Goal: Task Accomplishment & Management: Use online tool/utility

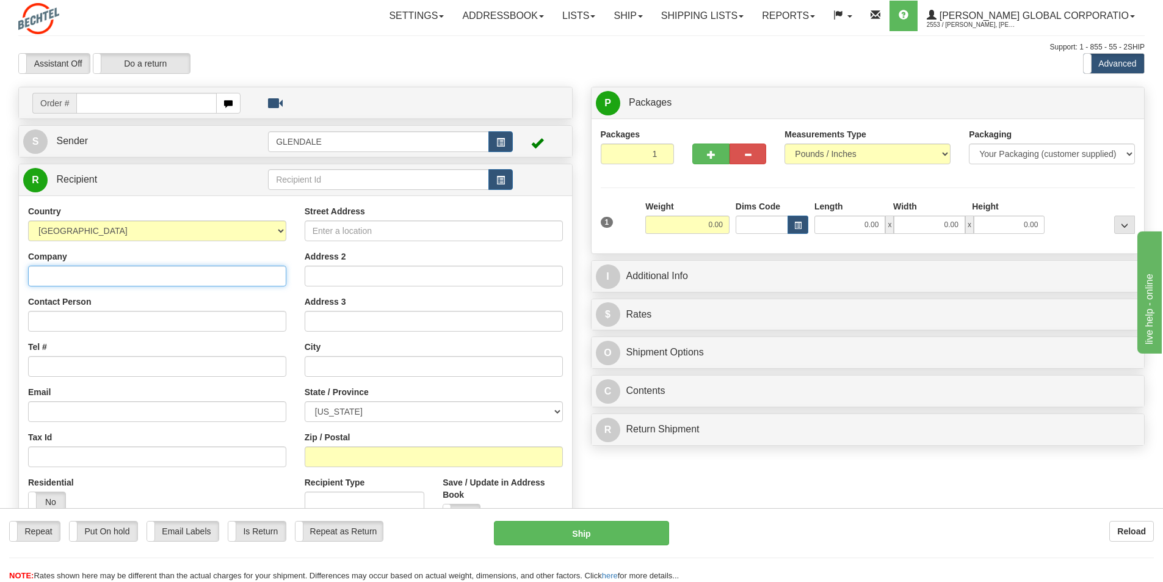
click at [56, 272] on input "Company" at bounding box center [157, 276] width 258 height 21
type input "S"
drag, startPoint x: 129, startPoint y: 275, endPoint x: 29, endPoint y: 278, distance: 100.1
click at [29, 278] on input "Fringe Benefit Fund" at bounding box center [157, 276] width 258 height 21
type input "Fringe Benefit Fund"
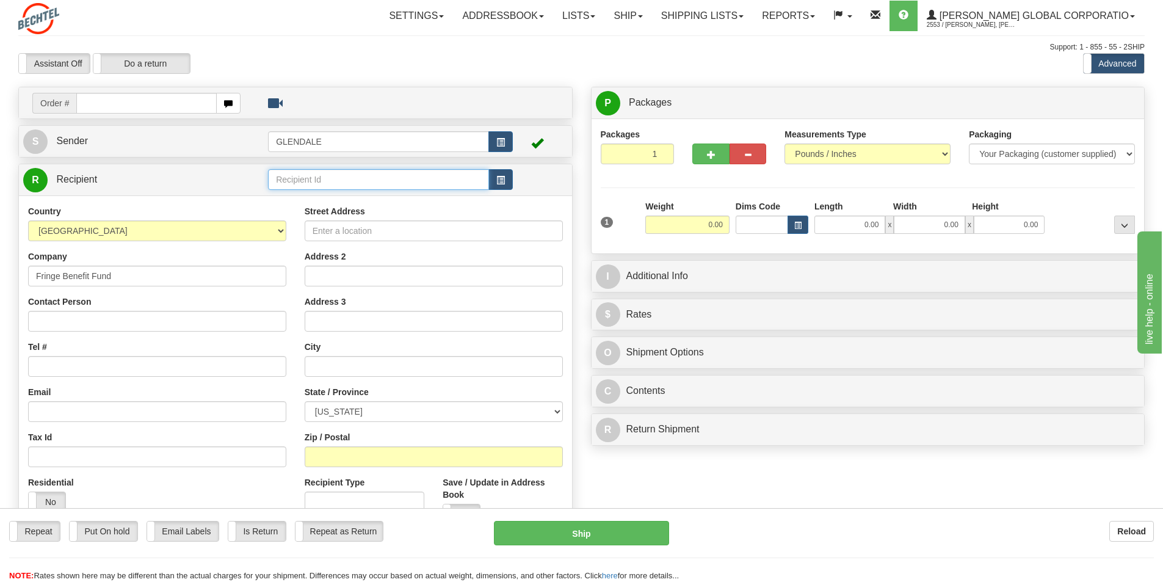
click at [277, 181] on input "text" at bounding box center [378, 179] width 221 height 21
paste input "Fringe Benefit Fund"
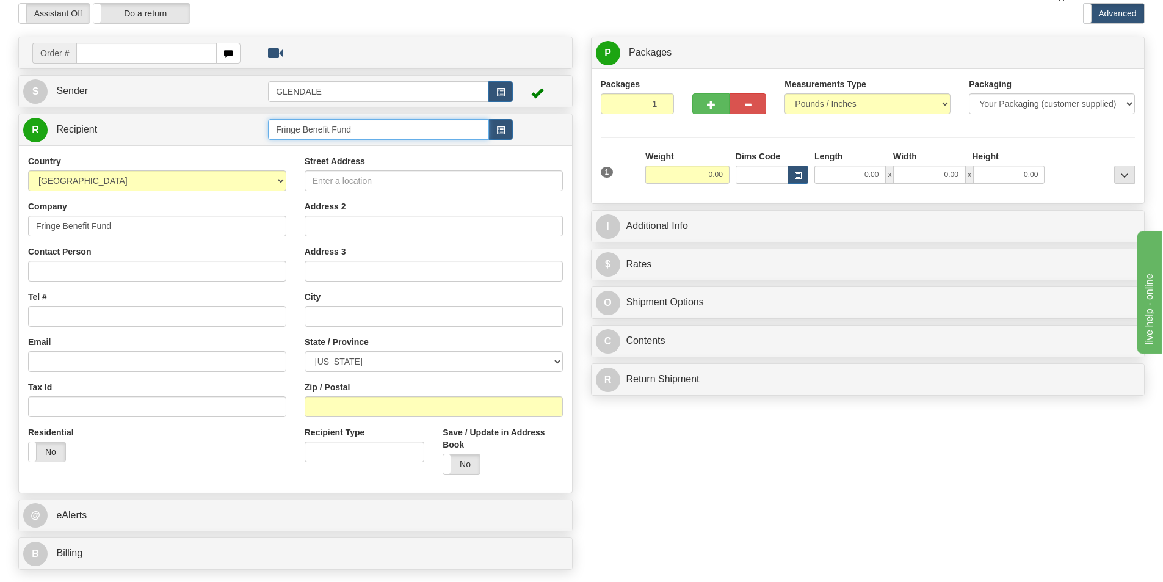
scroll to position [122, 0]
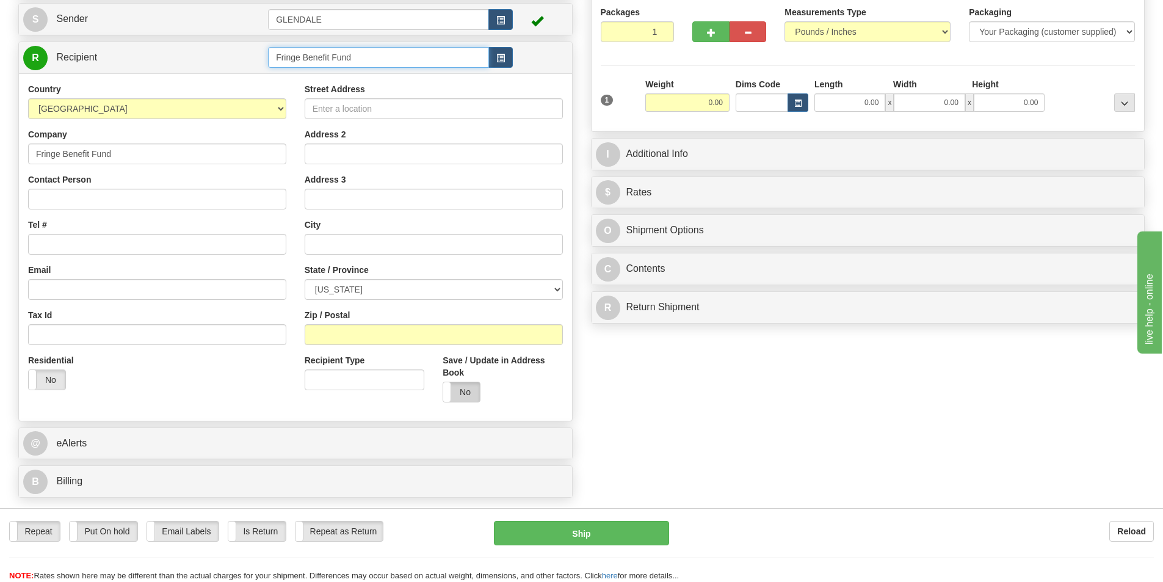
type input "Fringe Benefit Fund"
click at [463, 396] on div "Country [GEOGRAPHIC_DATA] [GEOGRAPHIC_DATA] [GEOGRAPHIC_DATA] [GEOGRAPHIC_DATA]…" at bounding box center [295, 246] width 553 height 347
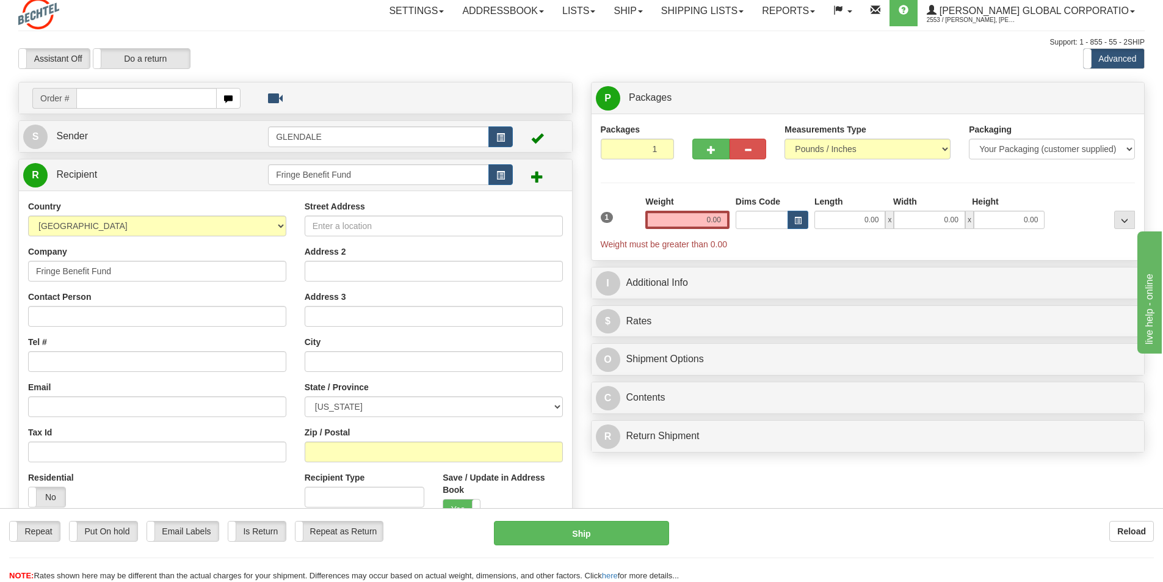
scroll to position [0, 0]
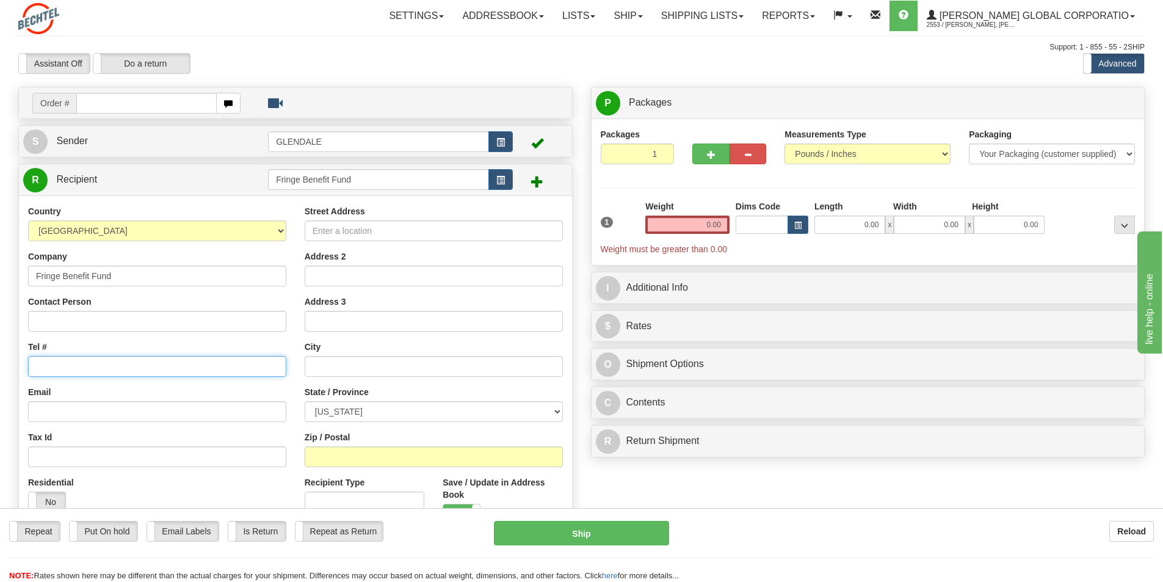
click at [40, 359] on input "Tel #" at bounding box center [157, 366] width 258 height 21
type input "4802053648"
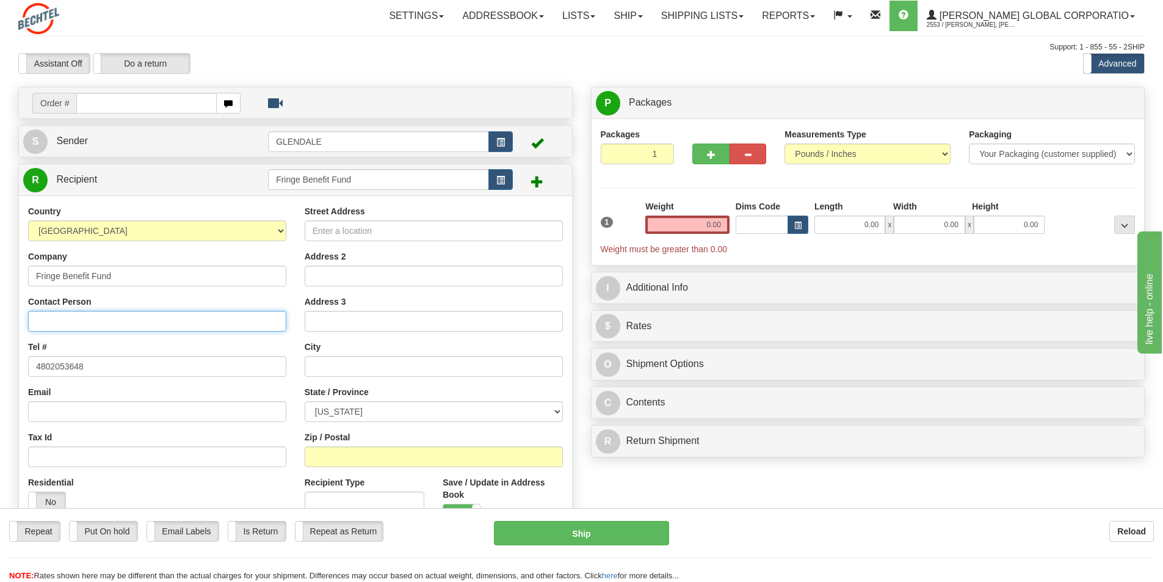
click at [45, 328] on input "Contact Person" at bounding box center [157, 321] width 258 height 21
type input "Midwest Operating Engineers"
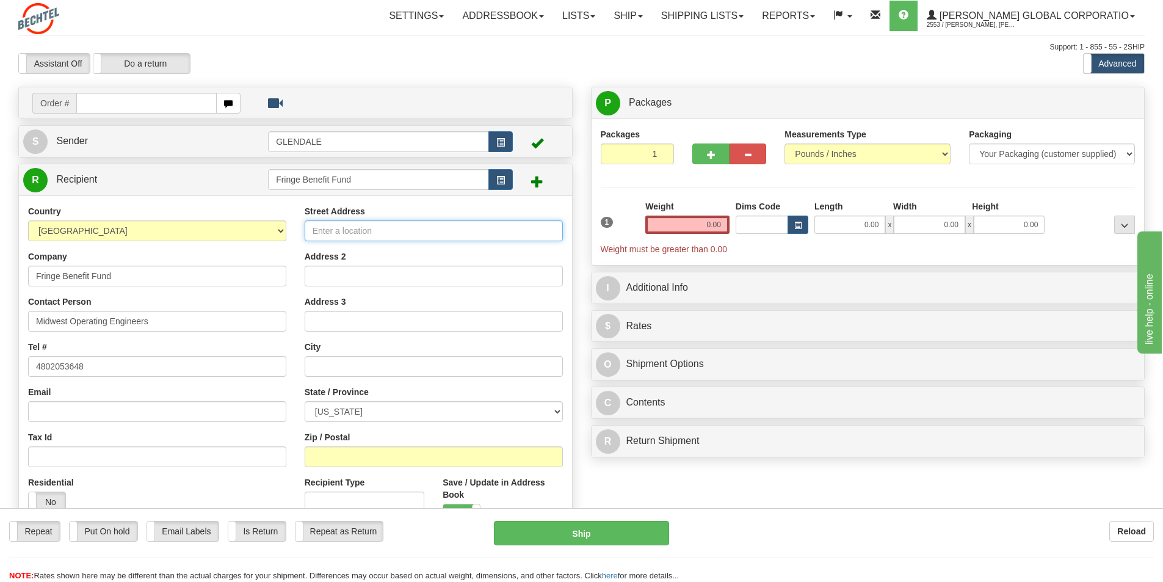
click at [334, 226] on input "Street Address" at bounding box center [434, 230] width 258 height 21
type input "[STREET_ADDRESS]"
click at [317, 364] on input "text" at bounding box center [434, 366] width 258 height 21
type input "Countryside"
click at [560, 412] on select "[US_STATE] [US_STATE] [US_STATE] [US_STATE] Armed Forces America Armed Forces E…" at bounding box center [434, 411] width 258 height 21
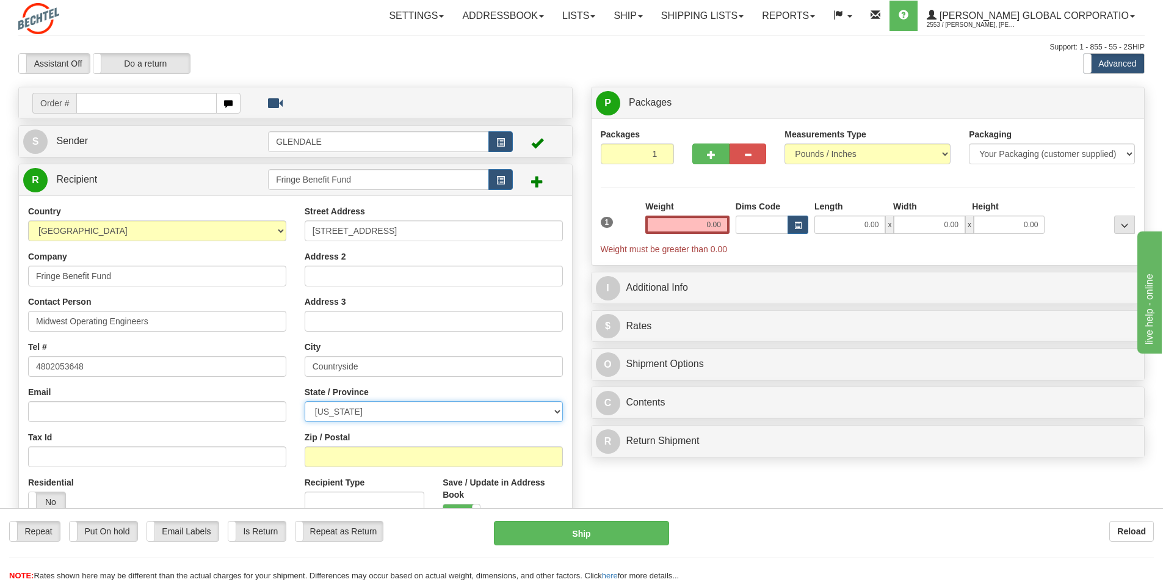
select select "IL"
click at [305, 401] on select "[US_STATE] [US_STATE] [US_STATE] [US_STATE] Armed Forces America Armed Forces E…" at bounding box center [434, 411] width 258 height 21
drag, startPoint x: 322, startPoint y: 455, endPoint x: 321, endPoint y: 449, distance: 6.1
click at [322, 454] on input "Zip / Postal" at bounding box center [434, 456] width 258 height 21
type input "60525"
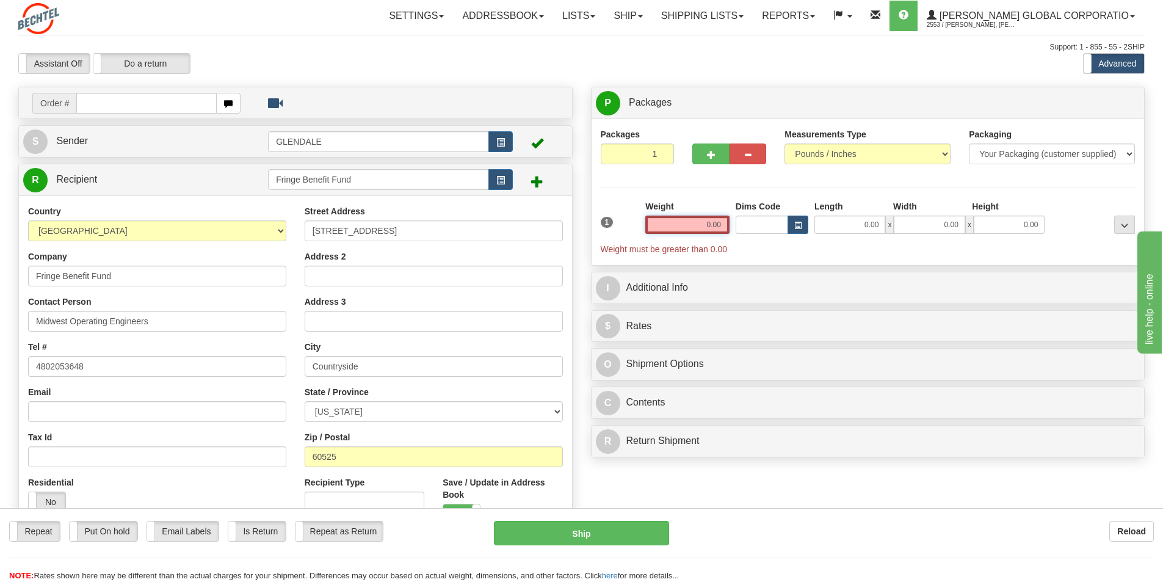
drag, startPoint x: 725, startPoint y: 220, endPoint x: 696, endPoint y: 222, distance: 29.4
click at [696, 222] on input "0.00" at bounding box center [687, 224] width 84 height 18
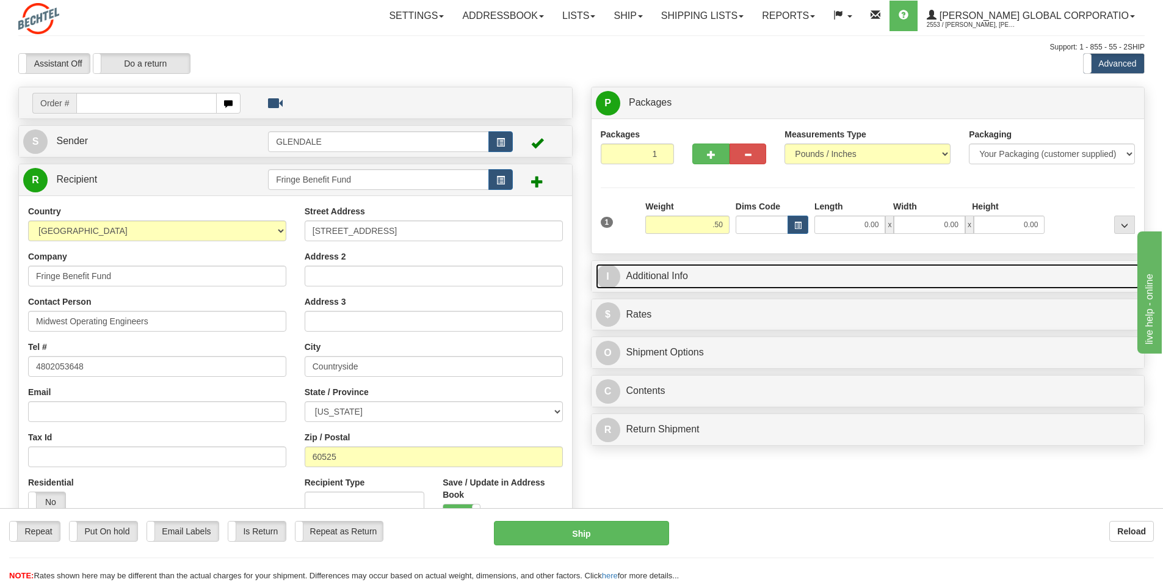
type input "0.50"
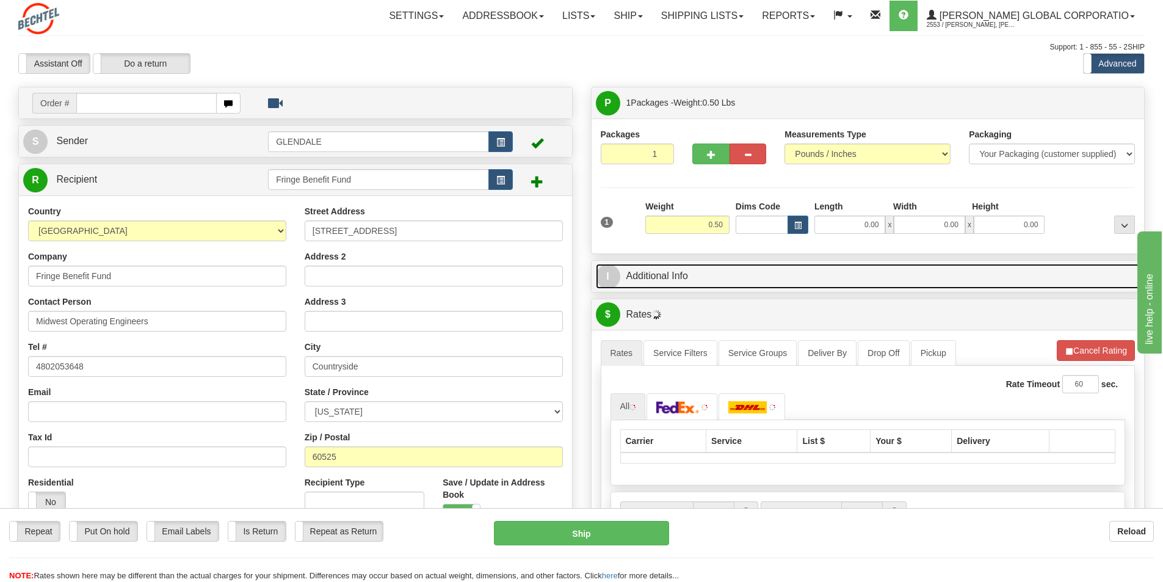
click at [660, 273] on link "I Additional Info" at bounding box center [868, 276] width 544 height 25
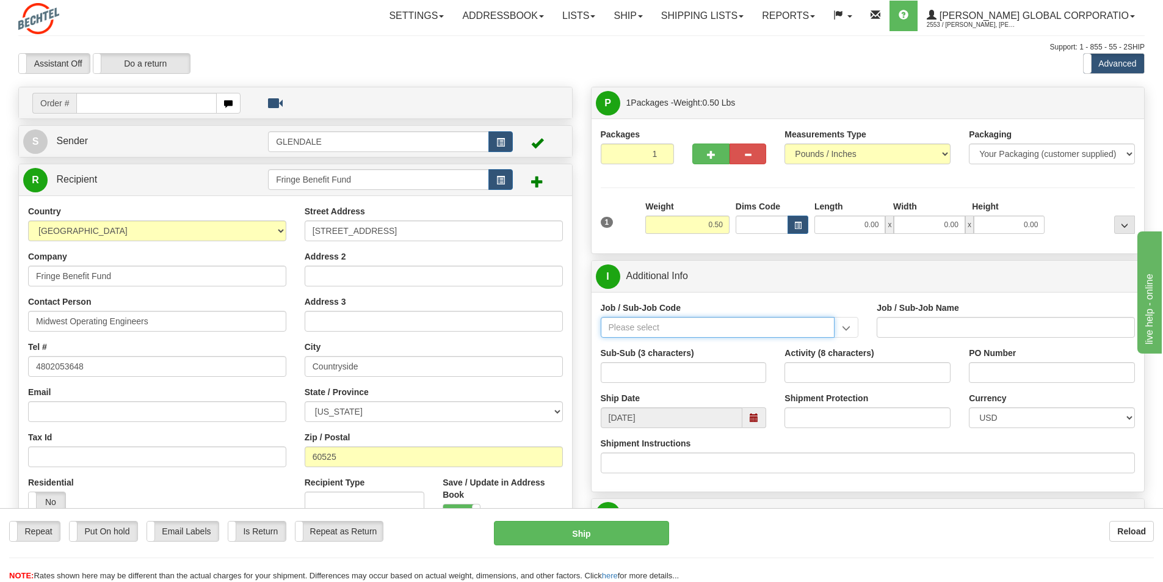
click at [617, 332] on input "Job / Sub-Job Code" at bounding box center [718, 327] width 234 height 21
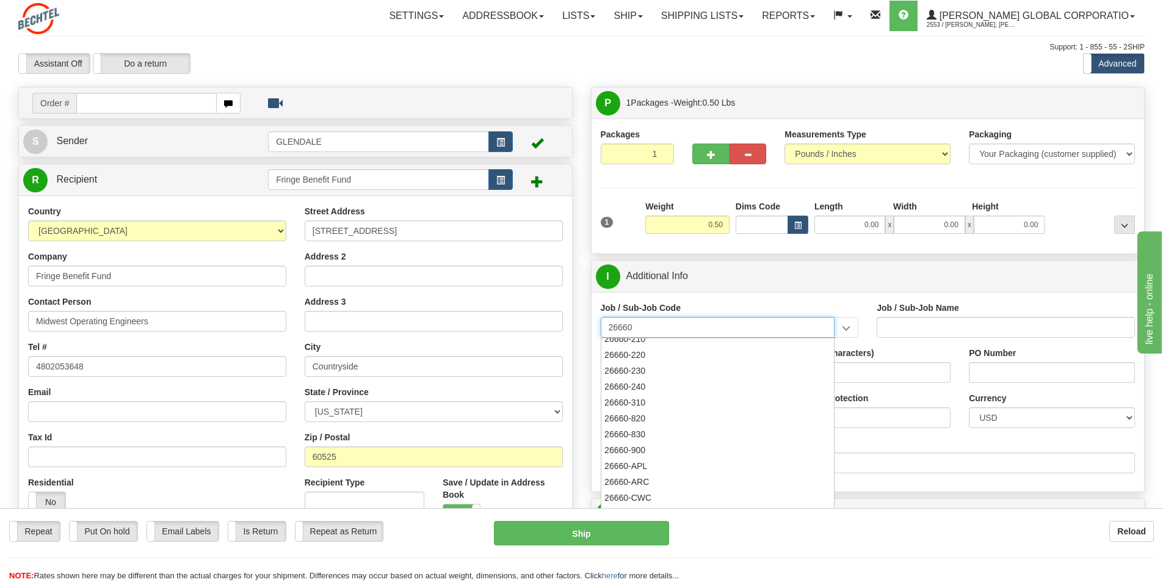
scroll to position [167, 0]
click at [637, 355] on div "26660-220" at bounding box center [715, 353] width 222 height 13
type input "26660-220"
type input "MAMMOTH SOUTH SOLAR PROJECT TSA - MANUAL LABOR"
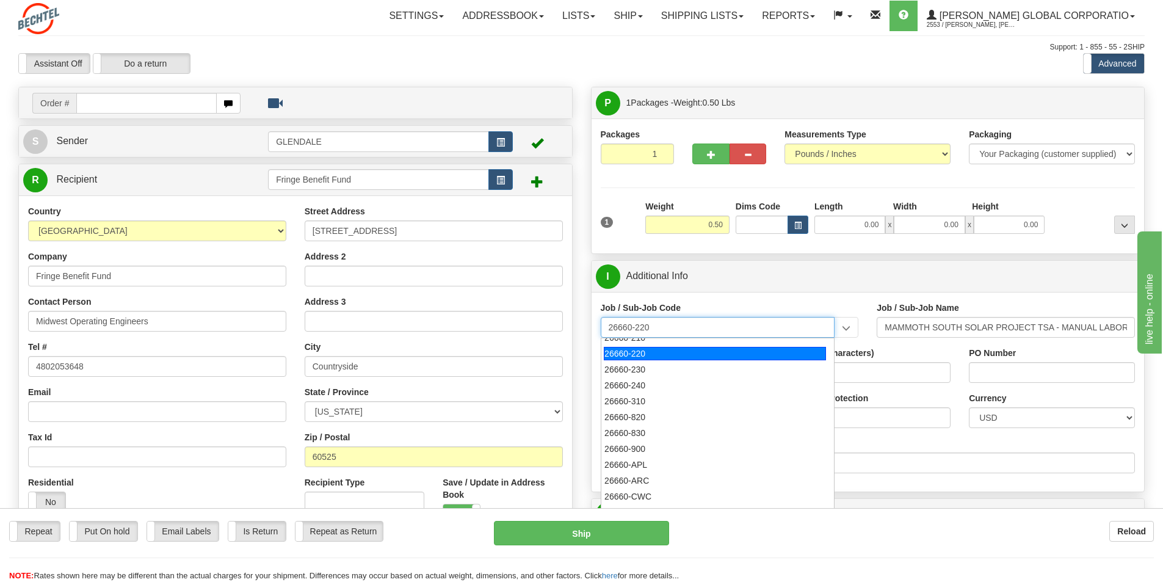
type input "26660-220"
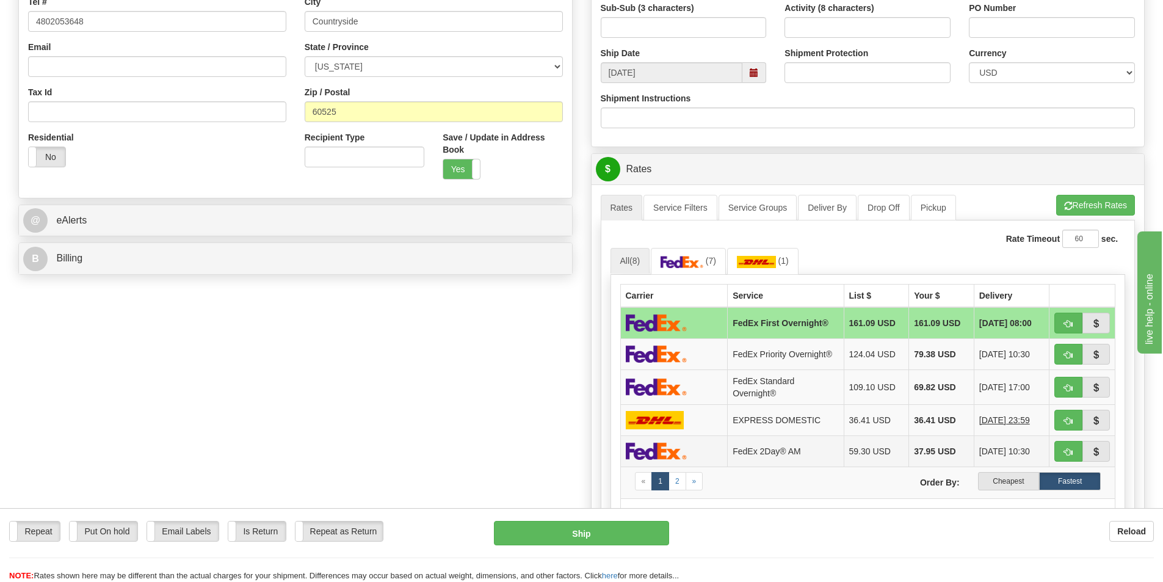
scroll to position [366, 0]
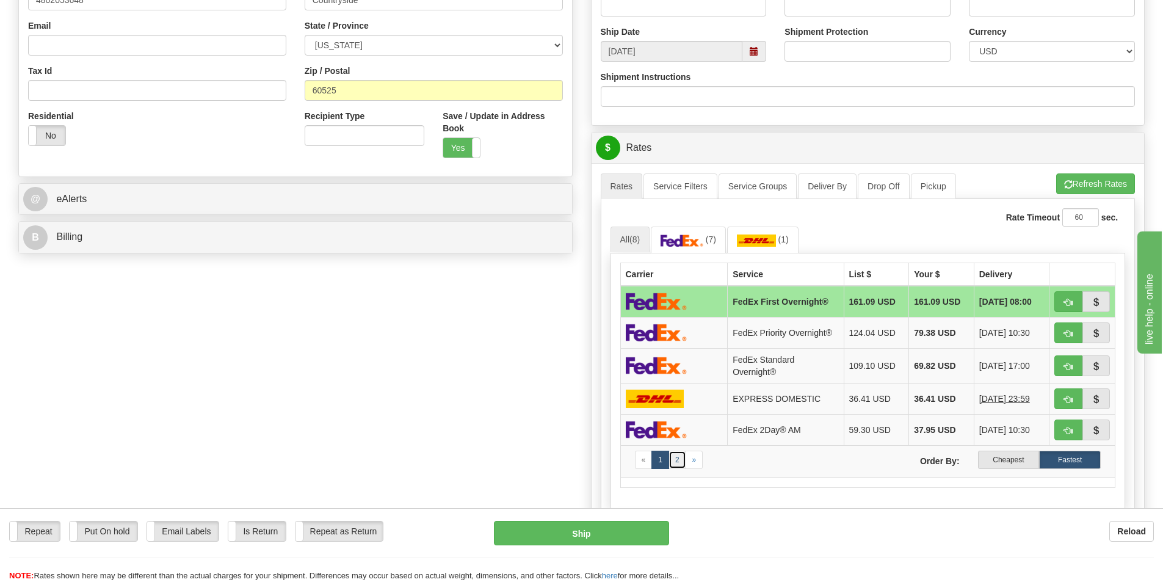
click at [677, 460] on link "2" at bounding box center [677, 459] width 18 height 18
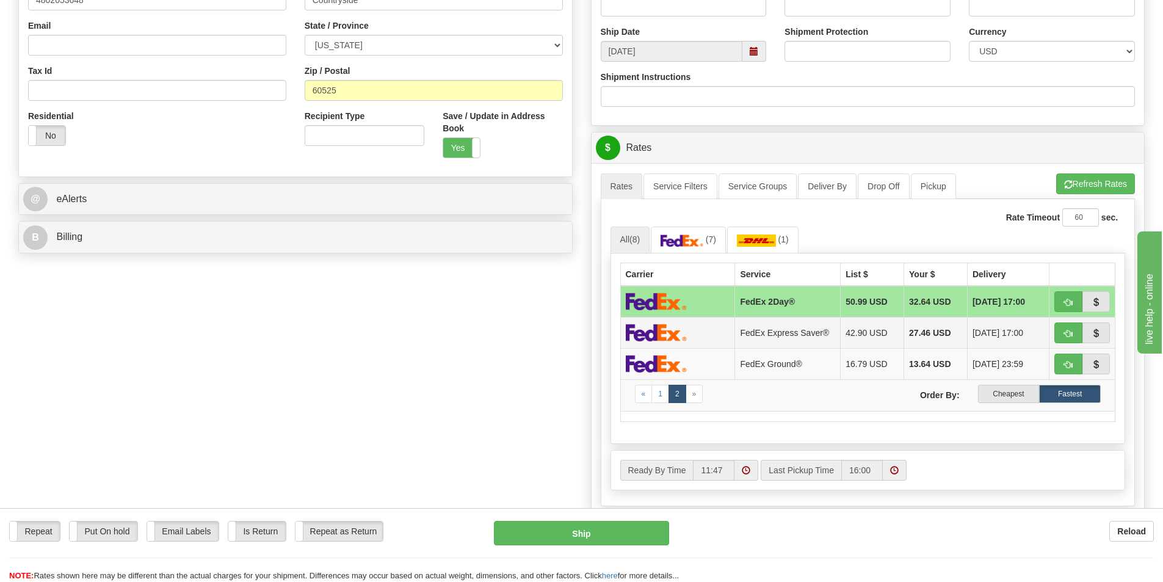
click at [663, 332] on img at bounding box center [656, 332] width 61 height 18
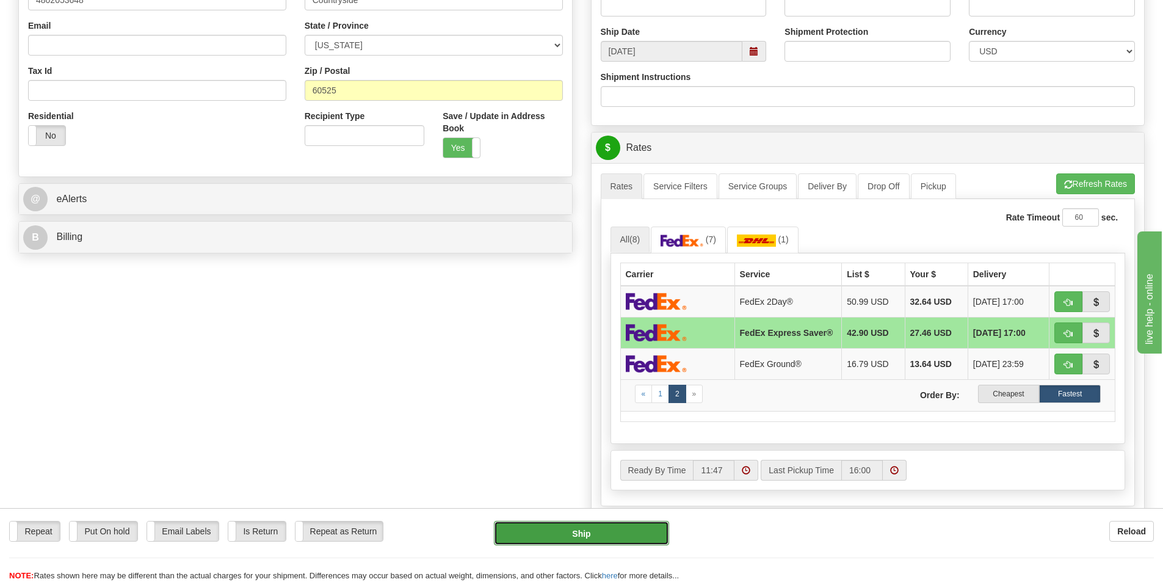
click at [575, 533] on button "Ship" at bounding box center [581, 533] width 175 height 24
type input "20"
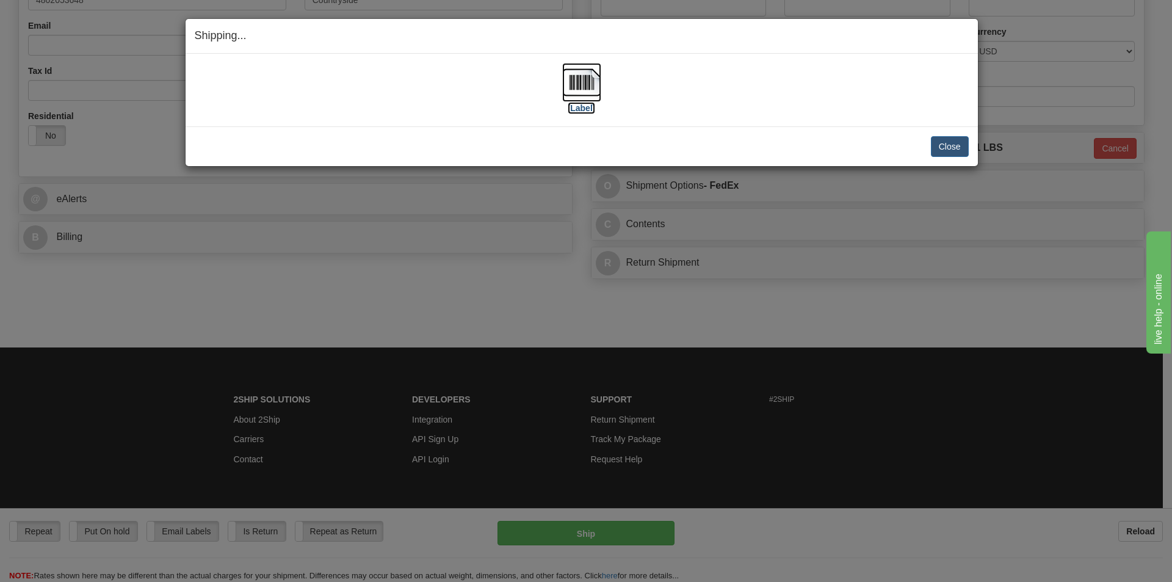
click at [574, 85] on img at bounding box center [581, 82] width 39 height 39
